Goal: Obtain resource: Download file/media

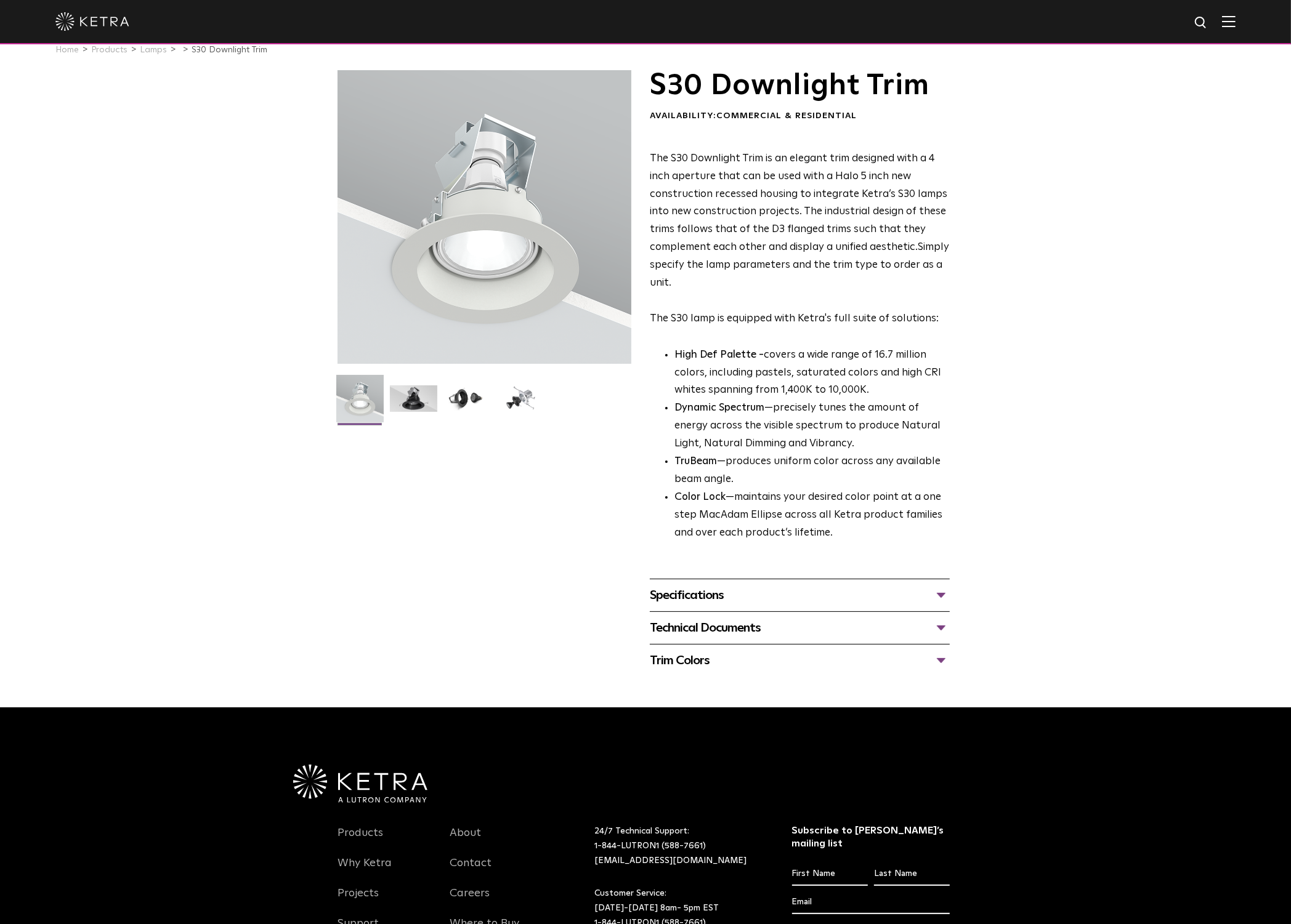
scroll to position [30, 0]
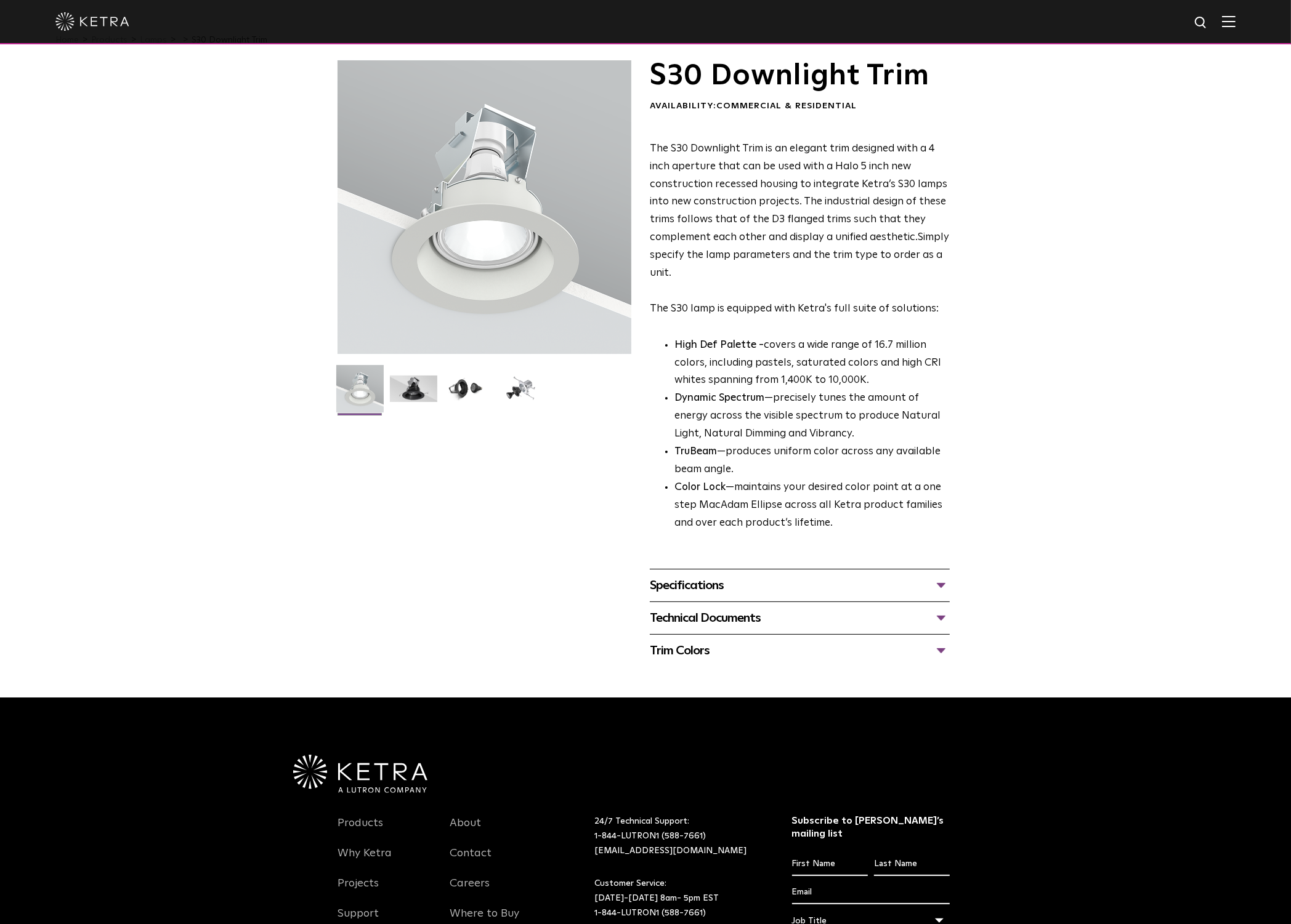
click at [738, 585] on div "Specifications" at bounding box center [799, 585] width 300 height 19
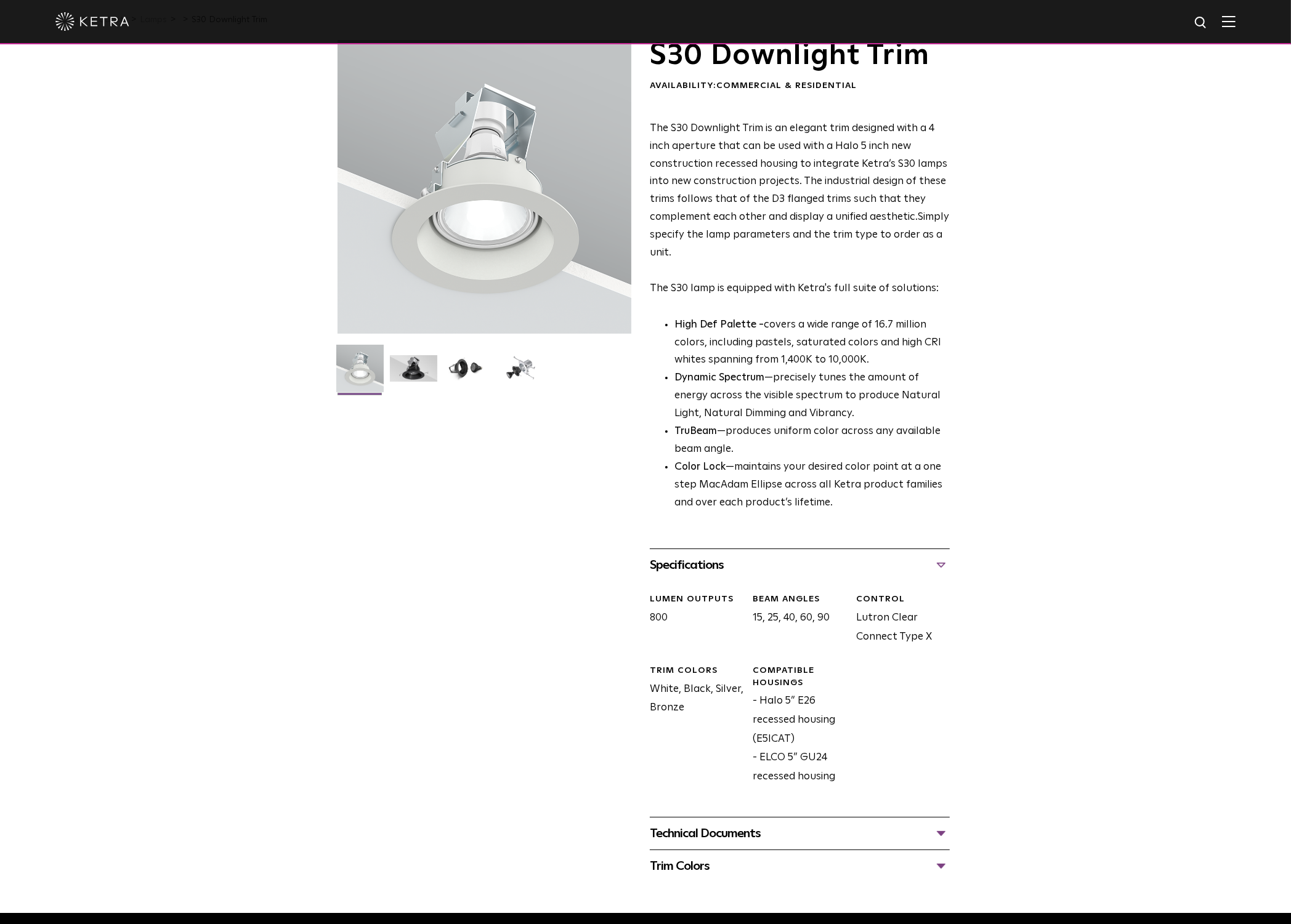
scroll to position [158, 0]
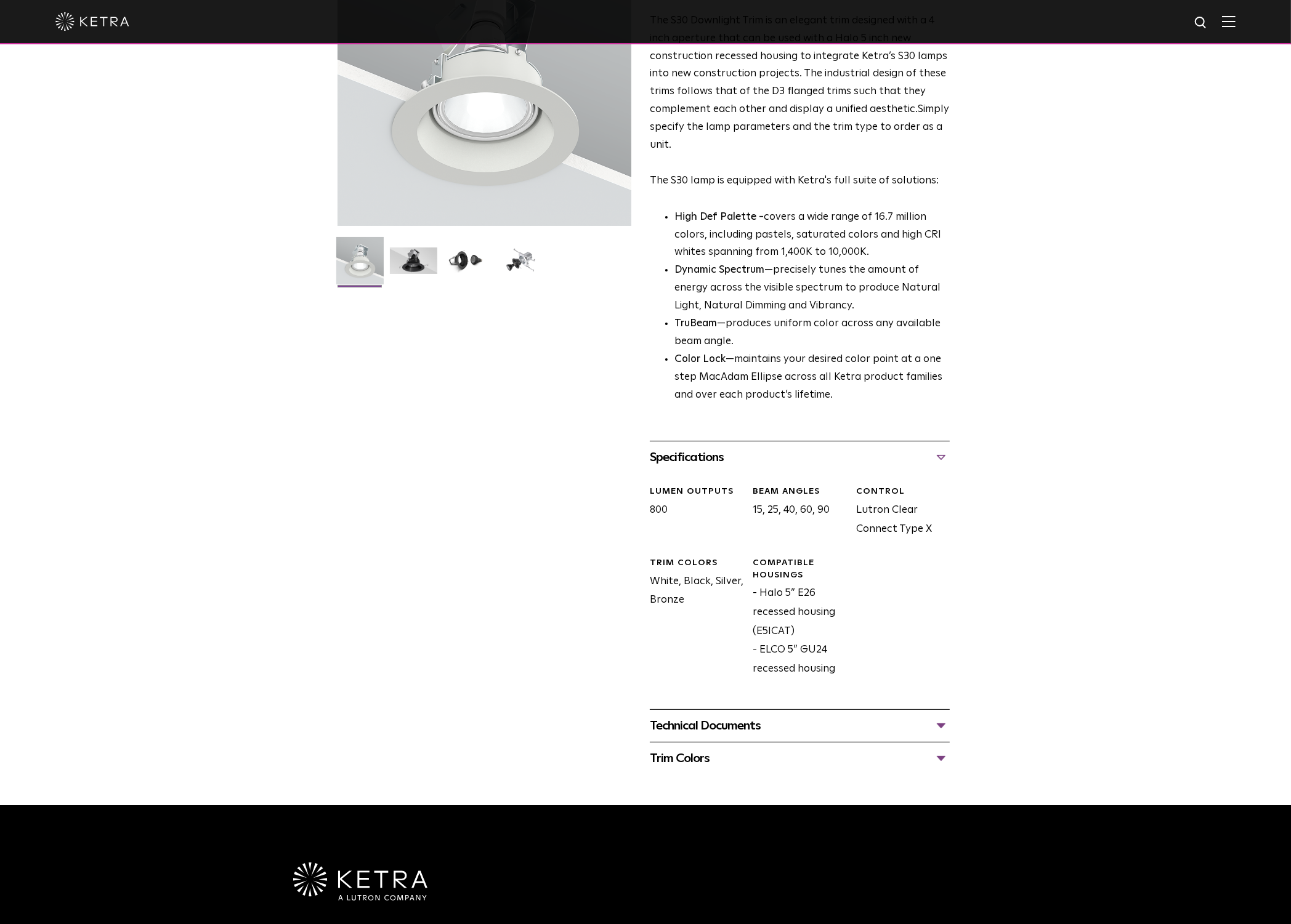
click at [701, 756] on div "Trim Colors" at bounding box center [799, 759] width 300 height 19
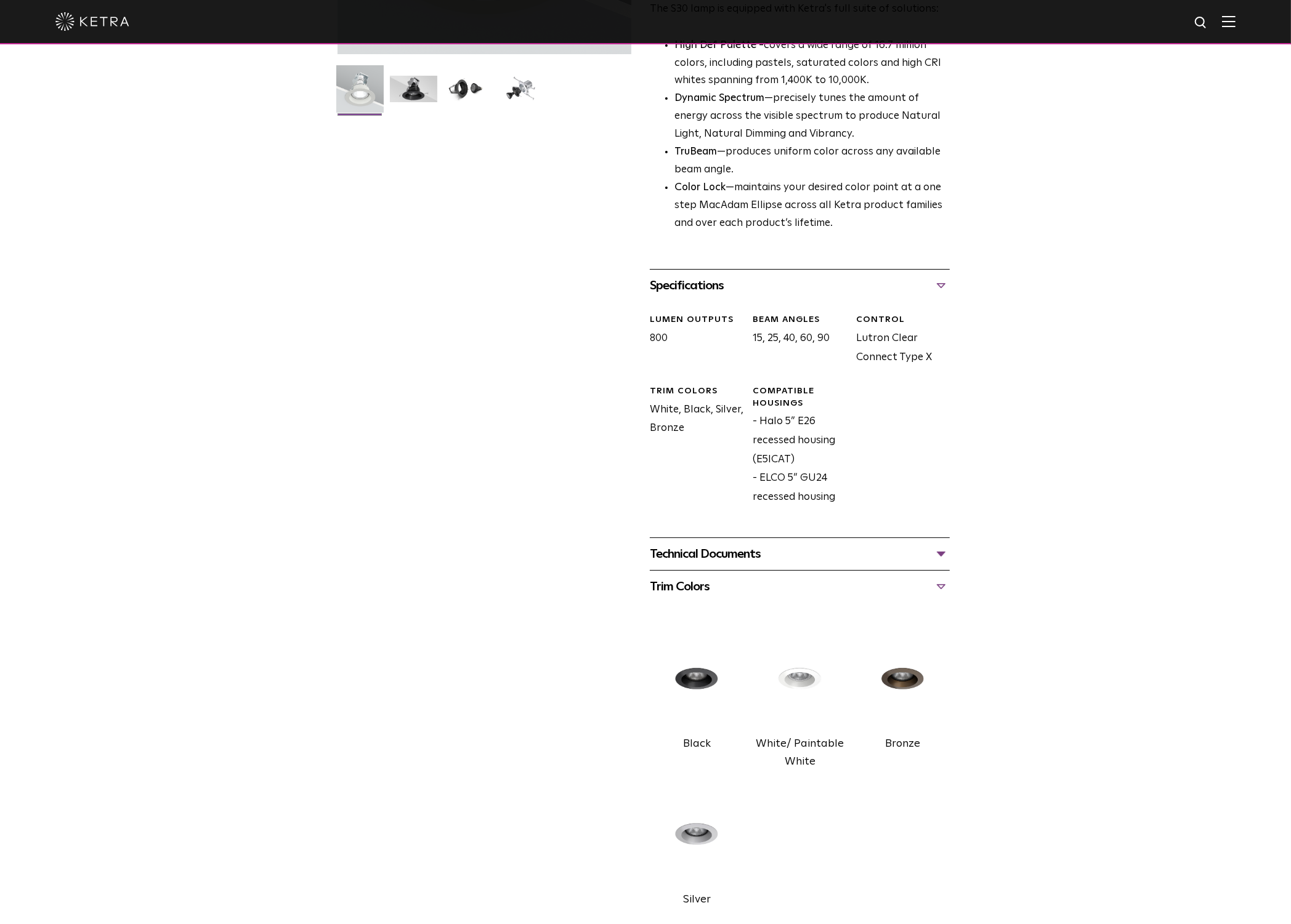
scroll to position [339, 0]
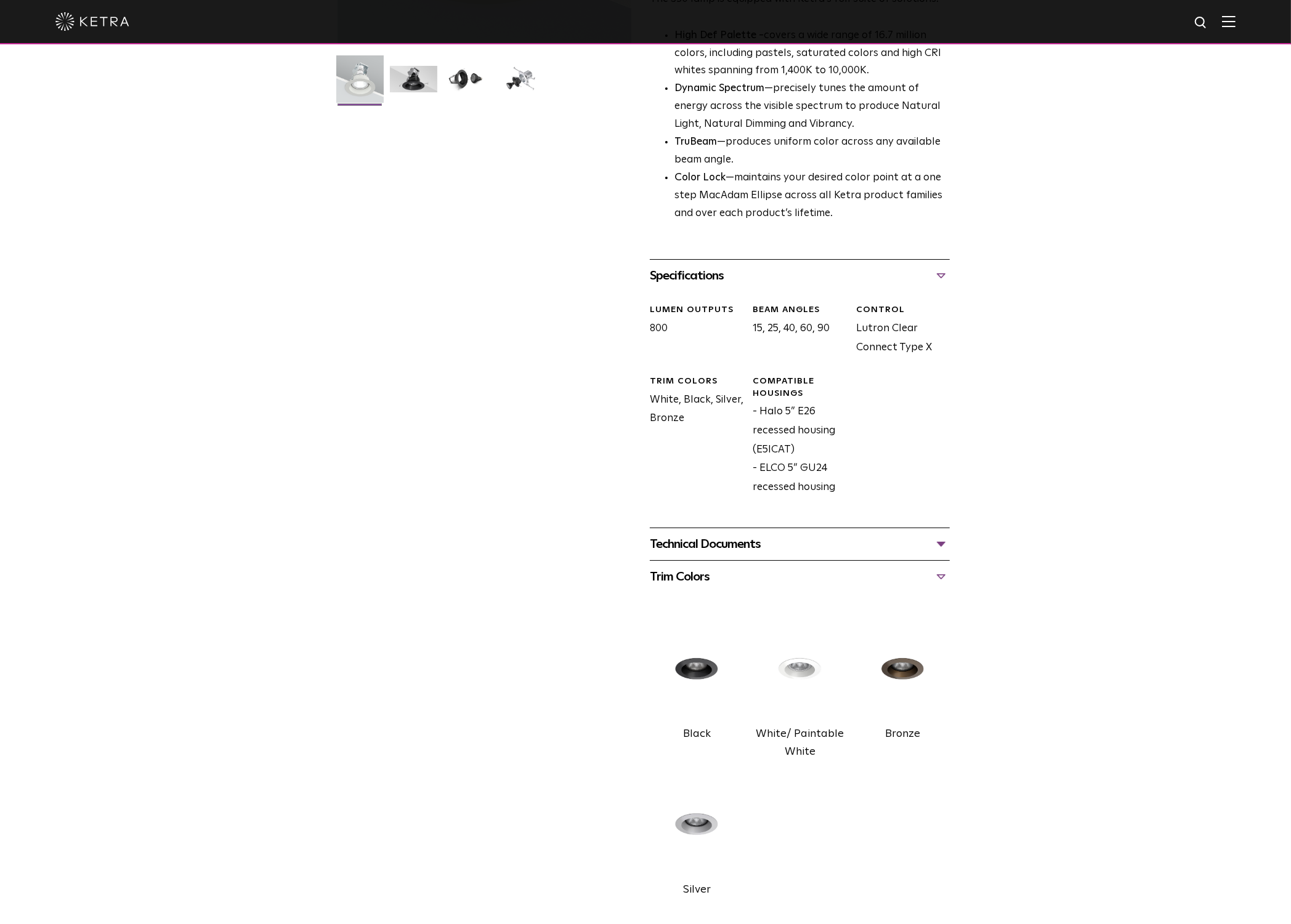
click at [795, 667] on img at bounding box center [800, 670] width 94 height 105
click at [776, 544] on div "Technical Documents" at bounding box center [799, 544] width 300 height 19
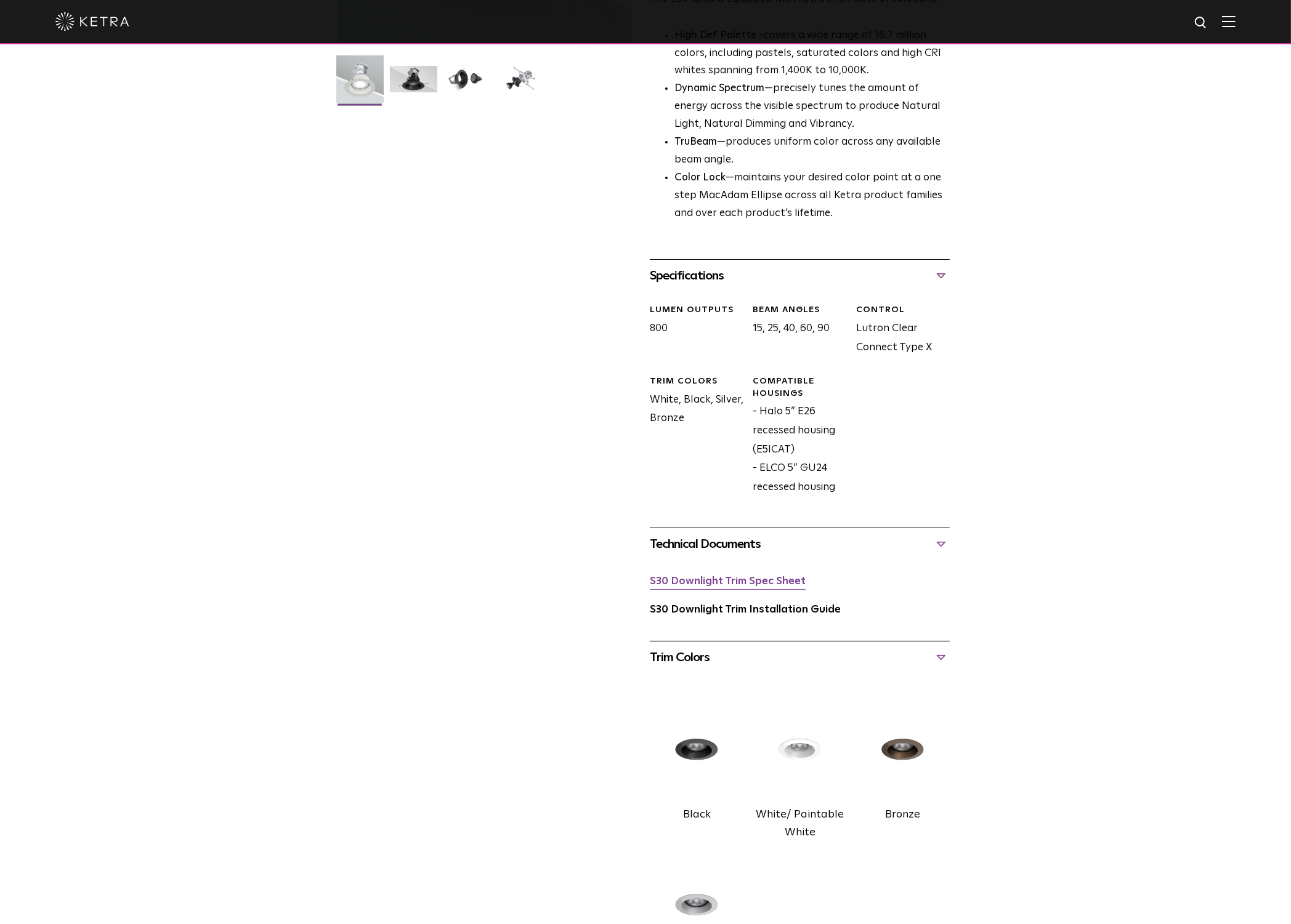
click at [720, 580] on link "S30 Downlight Trim Spec Sheet" at bounding box center [727, 582] width 156 height 10
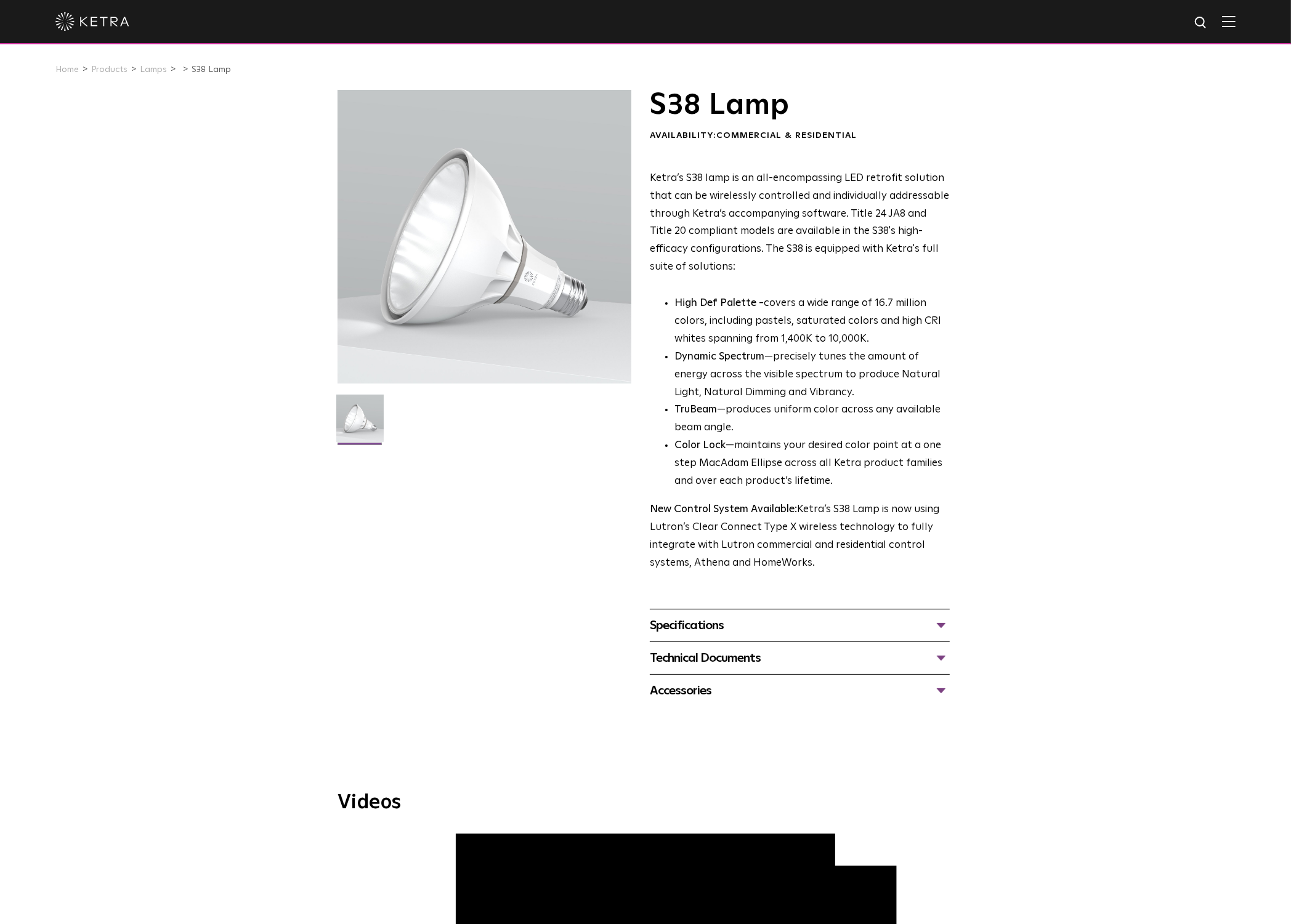
click at [738, 656] on div "Technical Documents" at bounding box center [799, 658] width 300 height 19
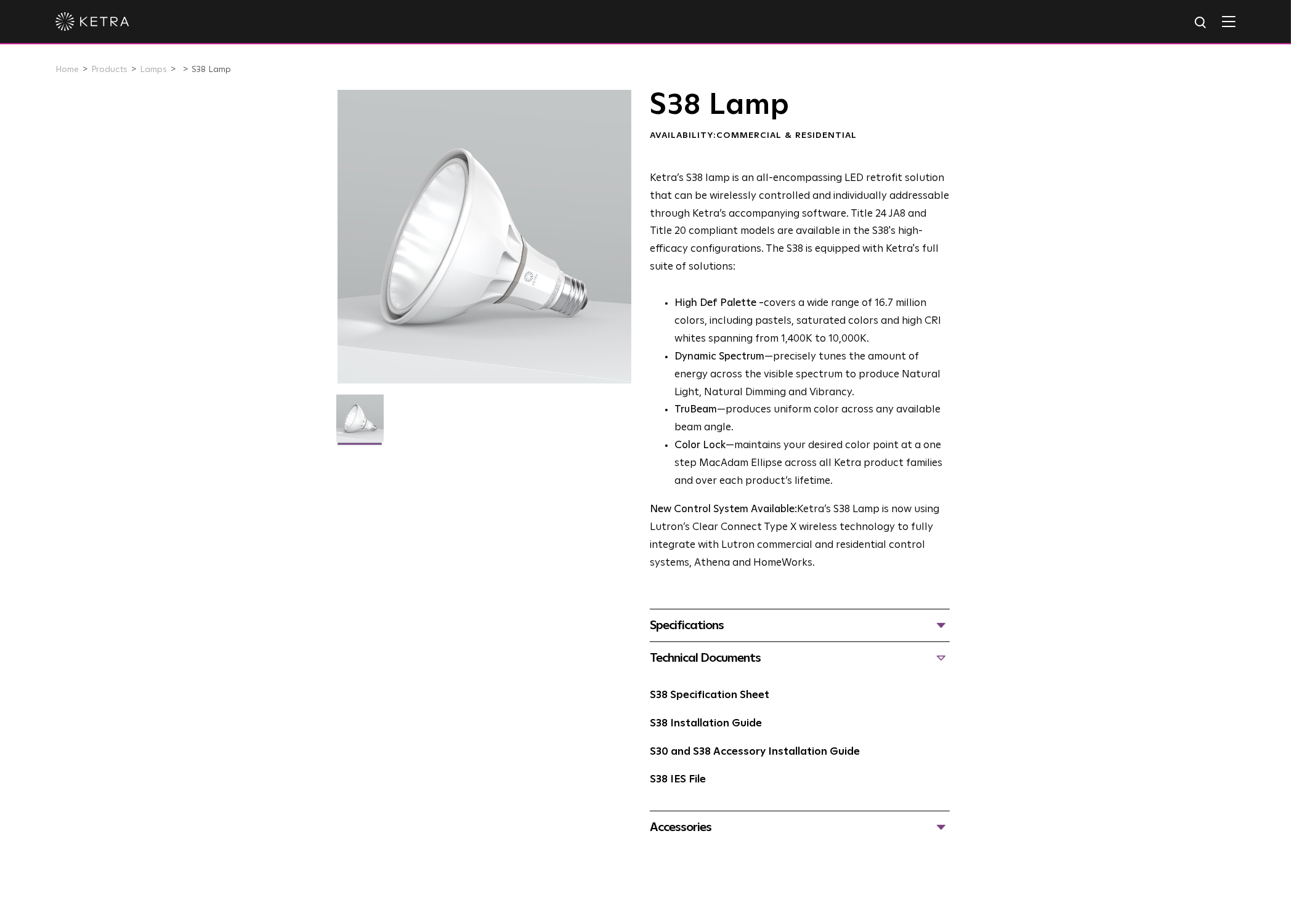
drag, startPoint x: 727, startPoint y: 701, endPoint x: 727, endPoint y: 709, distance: 8.0
click at [727, 709] on div "S38 Specification Sheet" at bounding box center [799, 701] width 300 height 28
click at [724, 704] on div "S38 Specification Sheet" at bounding box center [799, 701] width 300 height 28
click at [723, 698] on link "S38 Specification Sheet" at bounding box center [709, 696] width 120 height 10
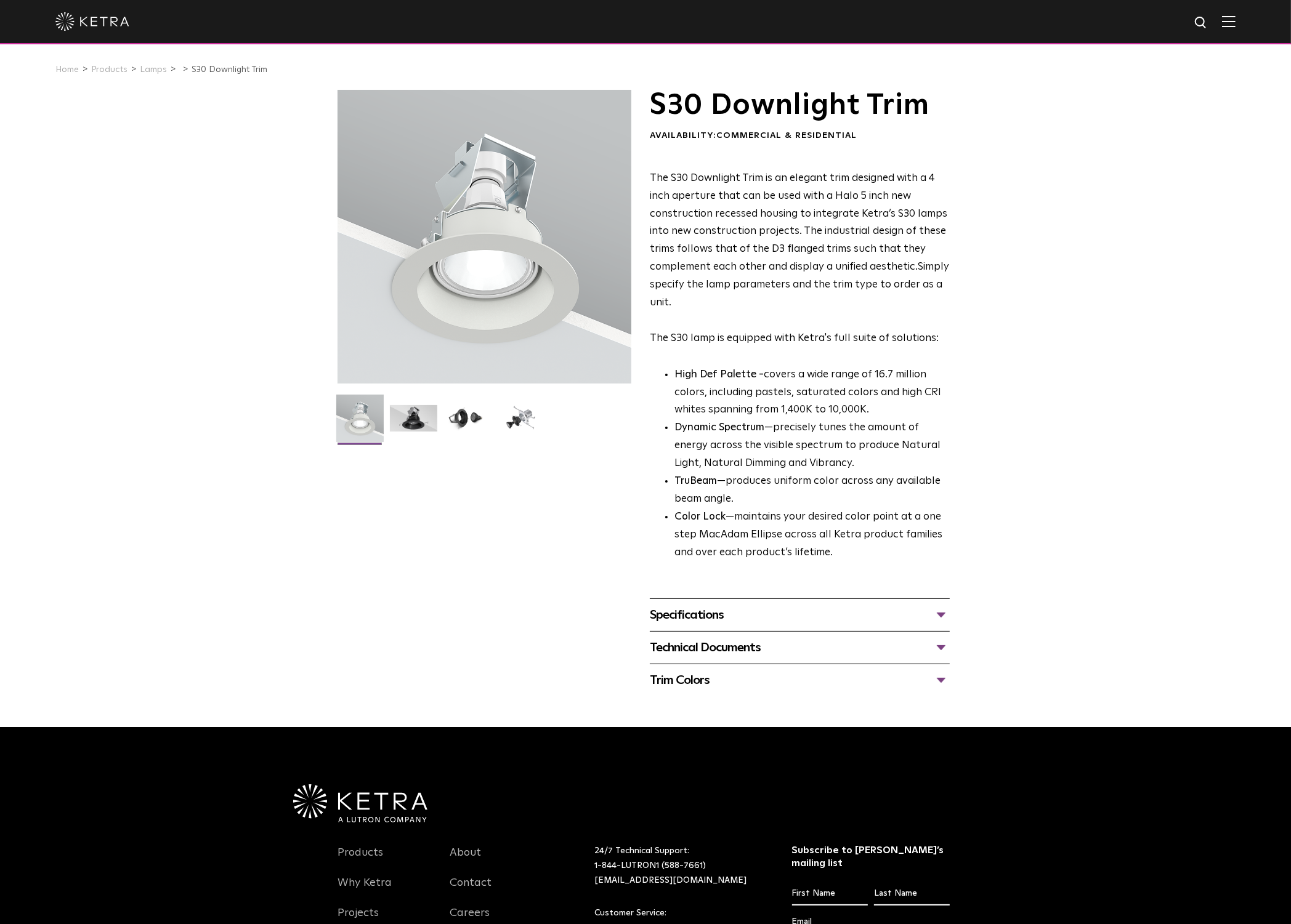
scroll to position [9, 0]
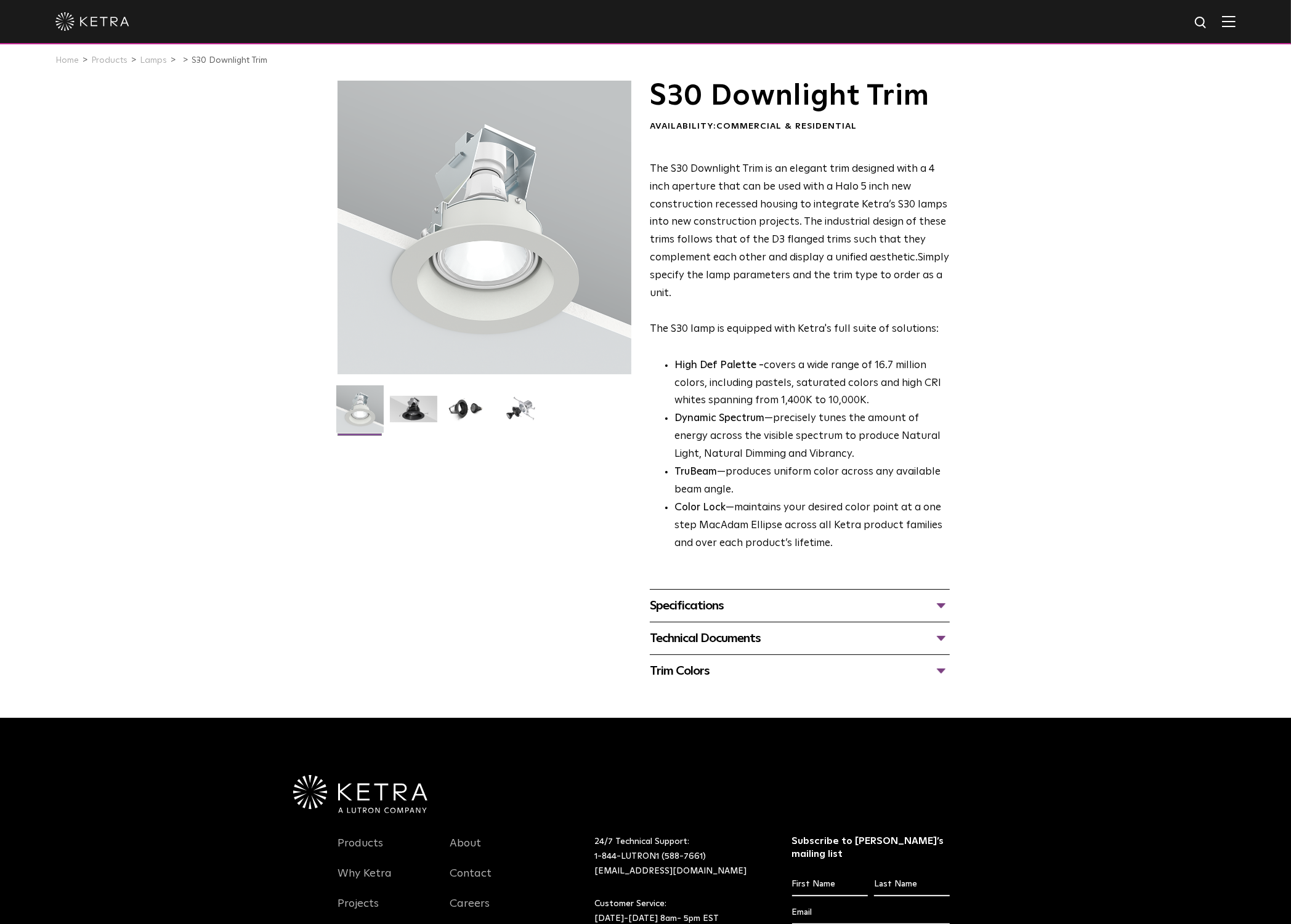
click at [720, 611] on div "Specifications" at bounding box center [799, 606] width 300 height 19
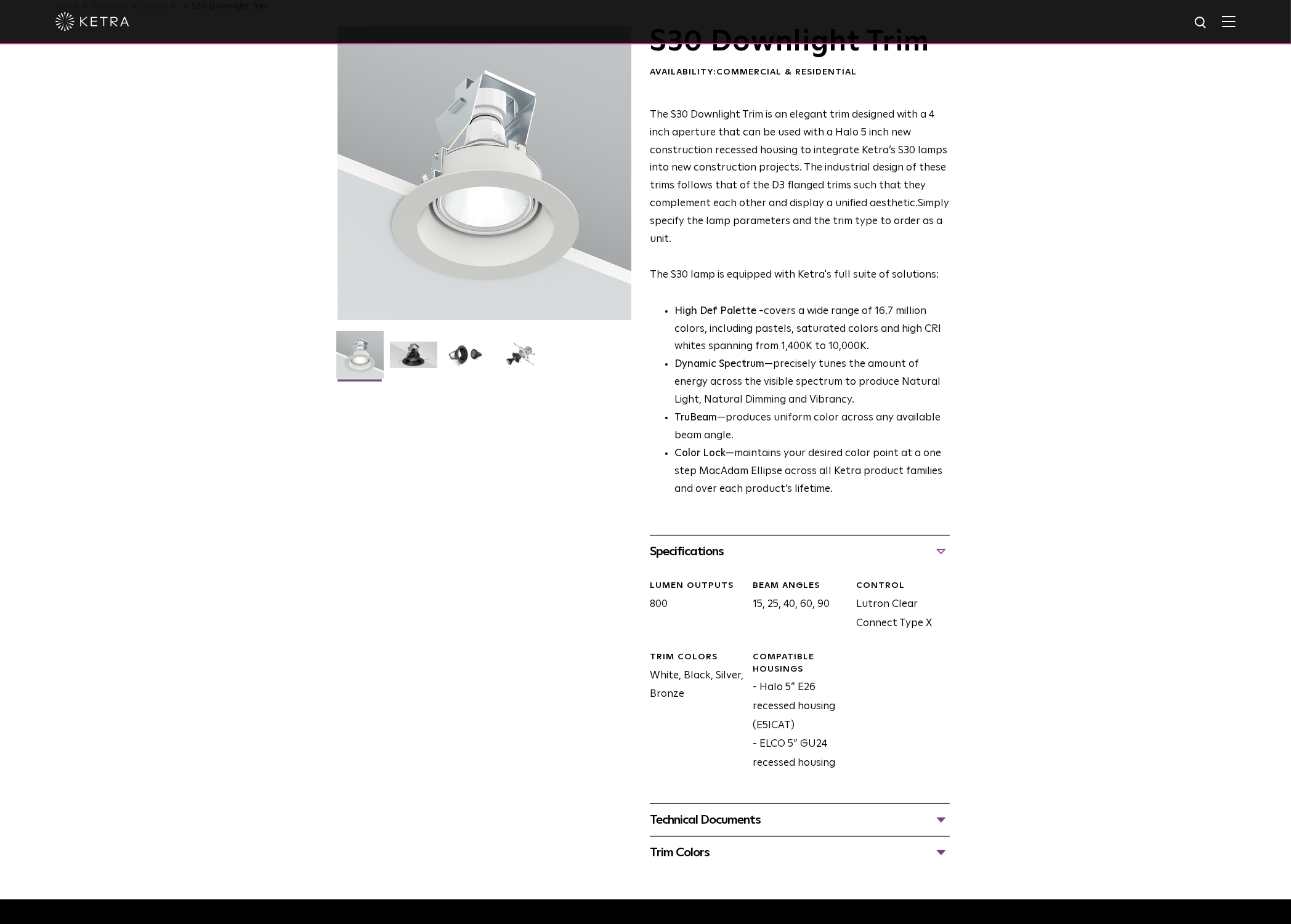
scroll to position [431, 0]
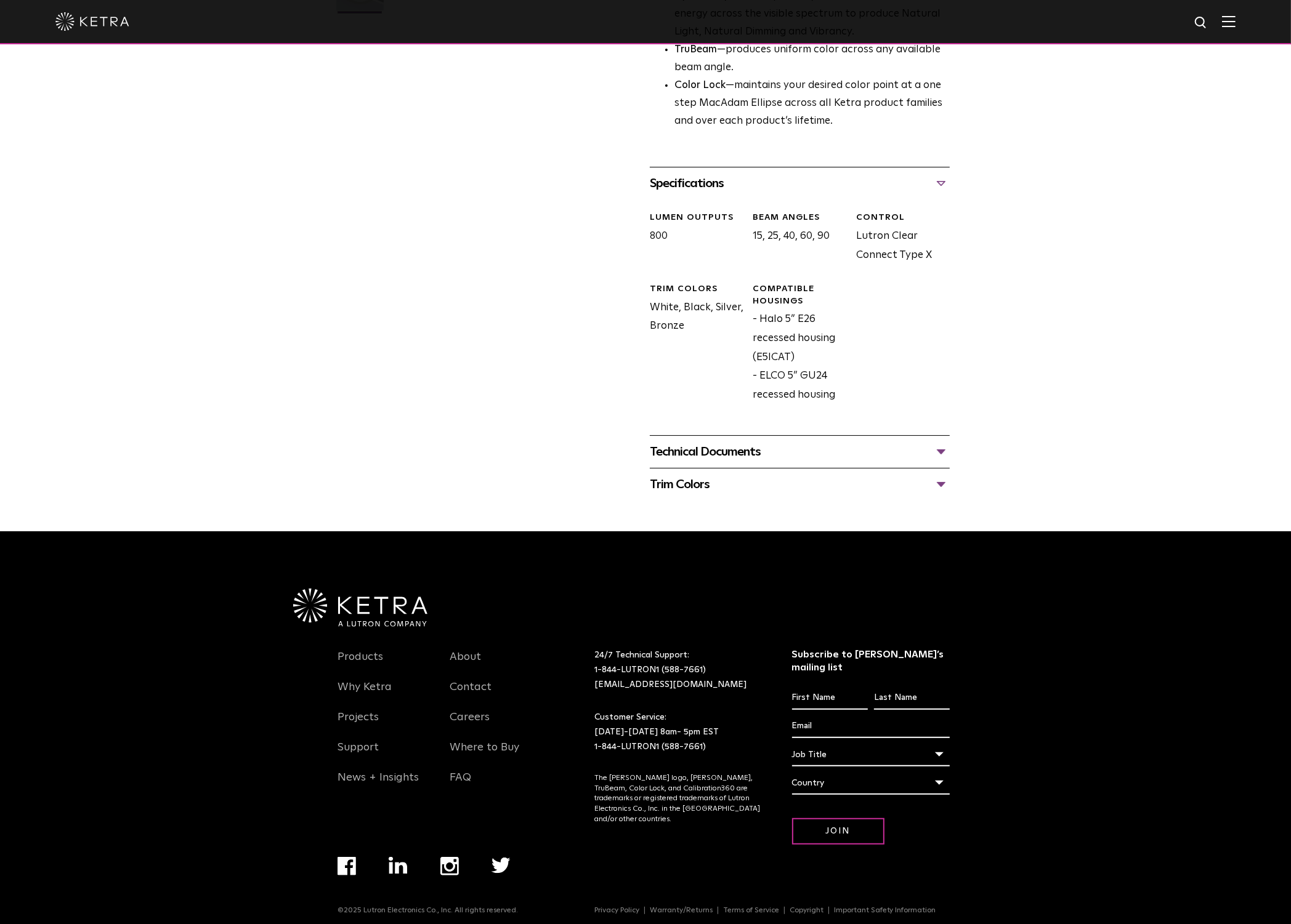
click at [728, 442] on div "Technical Documents" at bounding box center [799, 452] width 300 height 19
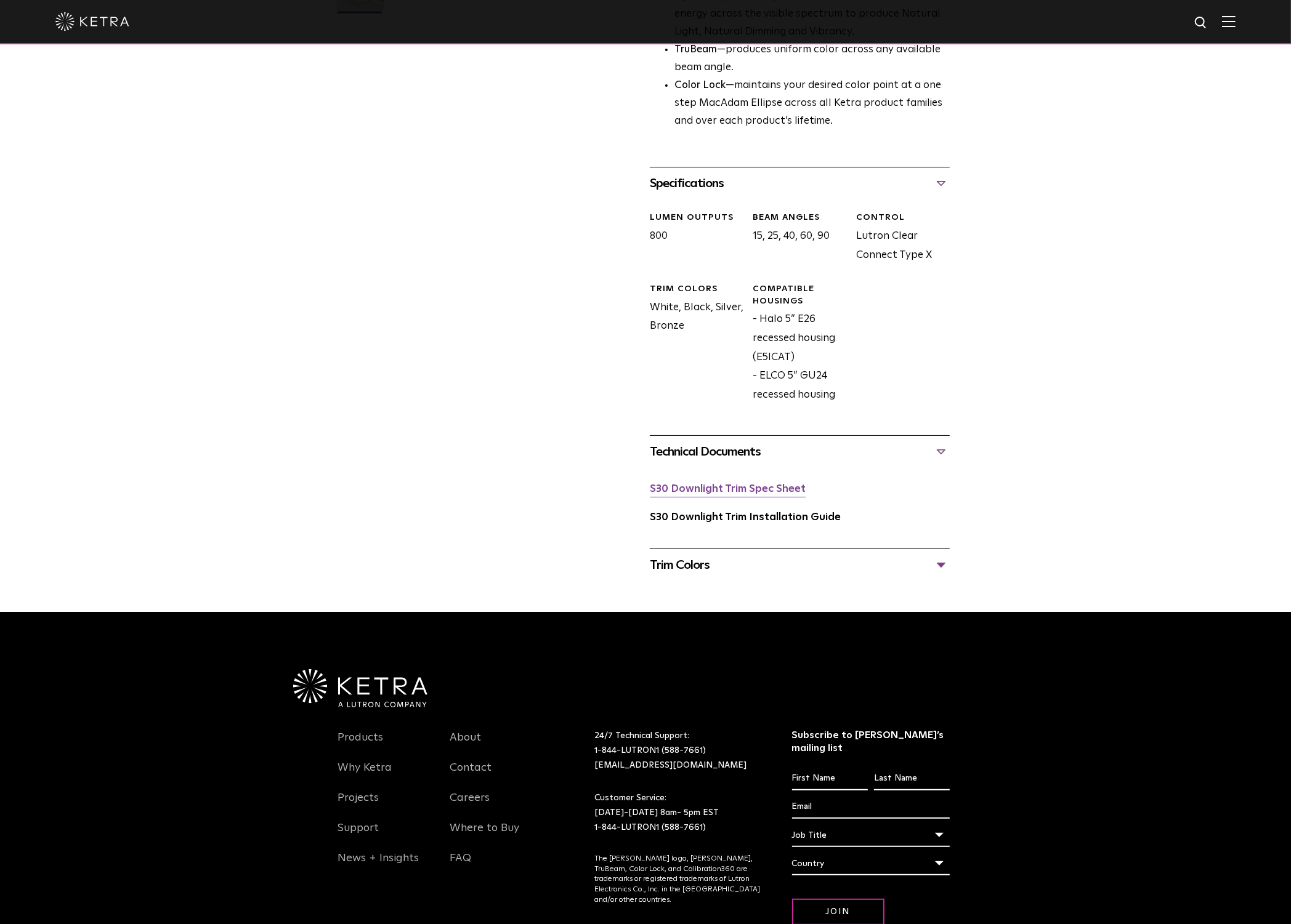
click at [763, 487] on link "S30 Downlight Trim Spec Sheet" at bounding box center [727, 490] width 156 height 10
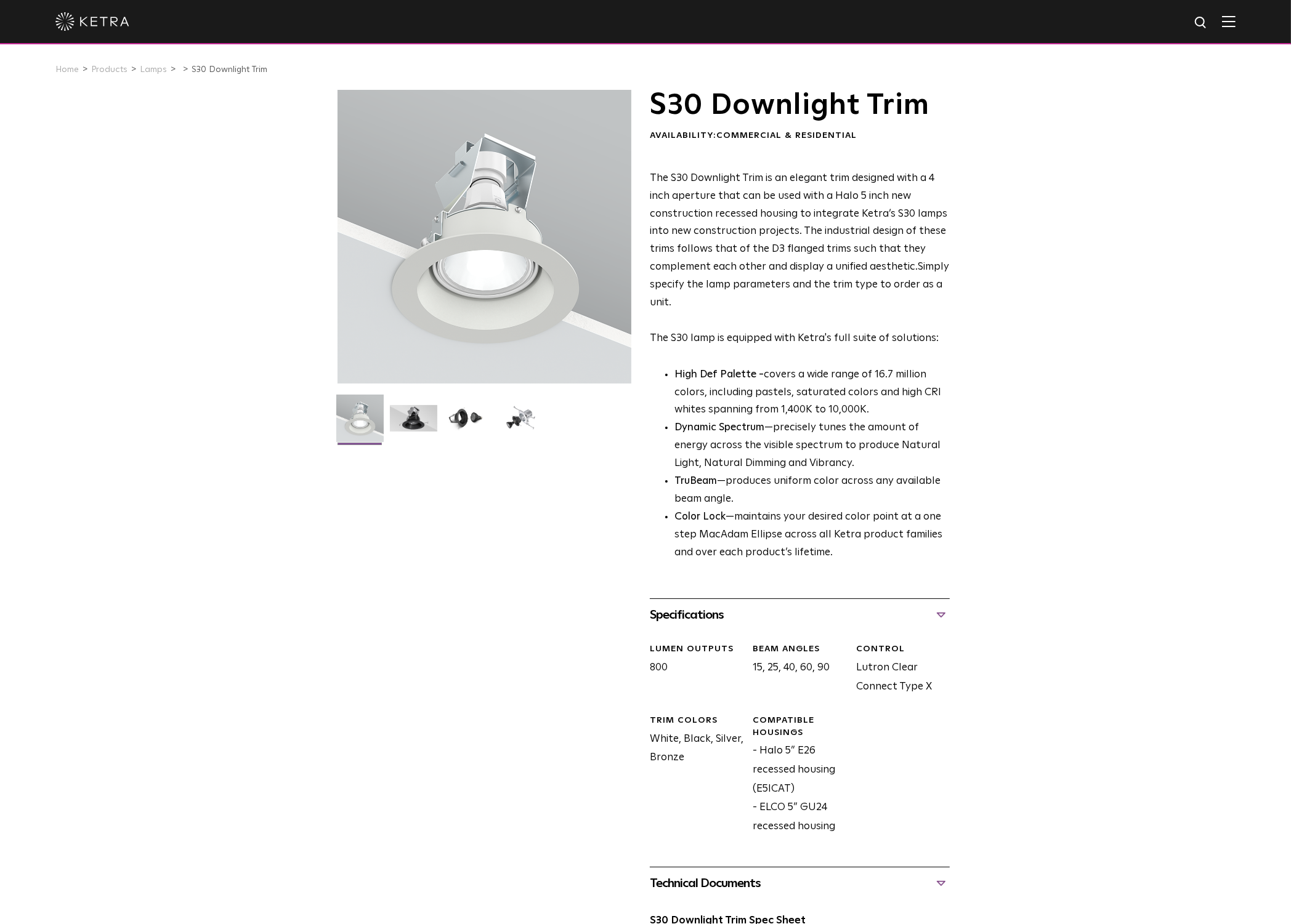
scroll to position [513, 0]
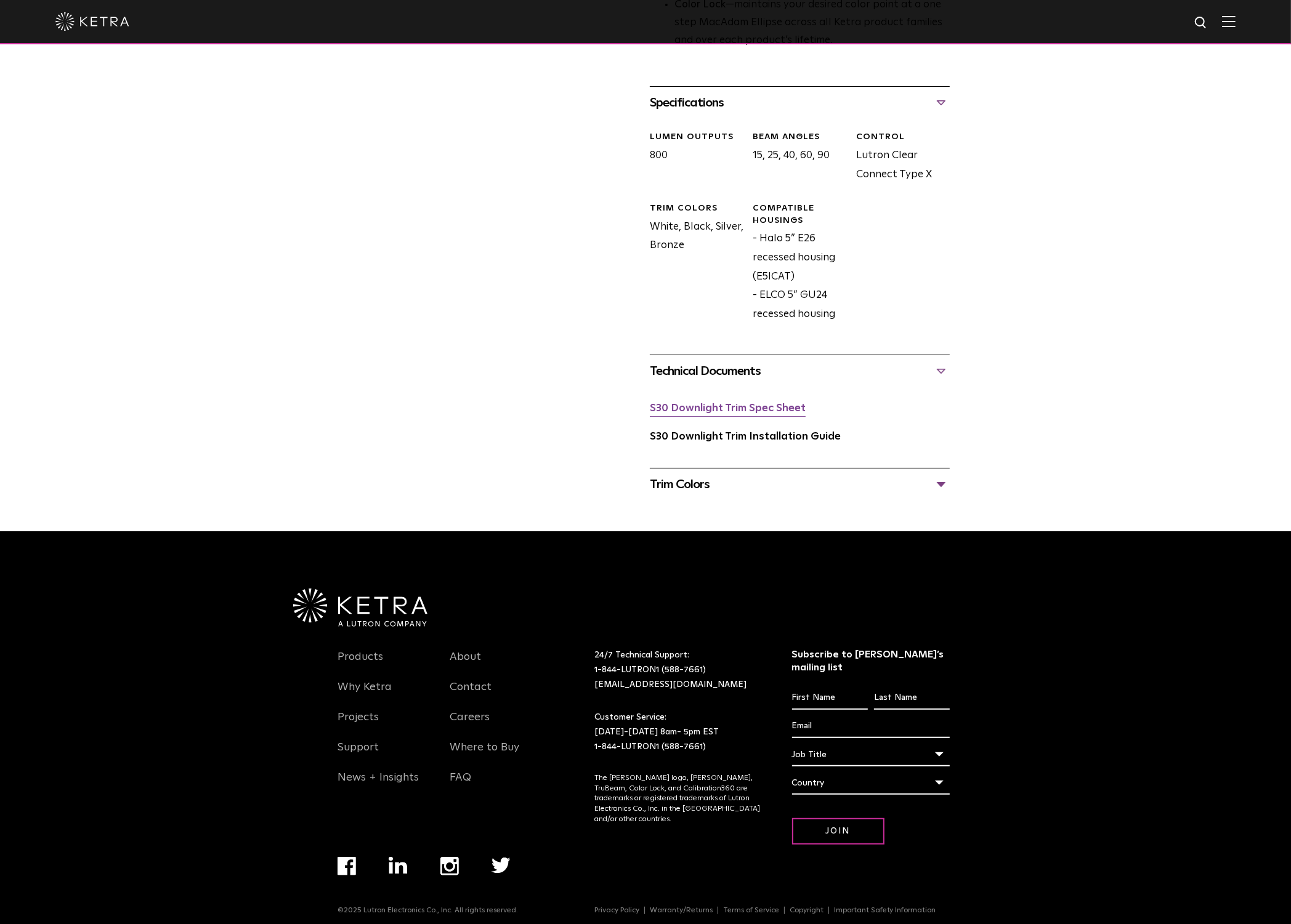
click at [728, 408] on link "S30 Downlight Trim Spec Sheet" at bounding box center [727, 408] width 156 height 10
